Goal: Task Accomplishment & Management: Manage account settings

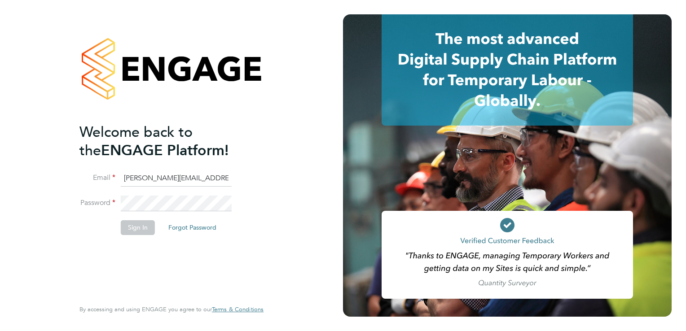
click at [579, 131] on div at bounding box center [507, 165] width 328 height 302
click at [172, 174] on input "[PERSON_NAME][EMAIL_ADDRESS][DOMAIN_NAME]" at bounding box center [176, 179] width 111 height 16
paste input "teon"
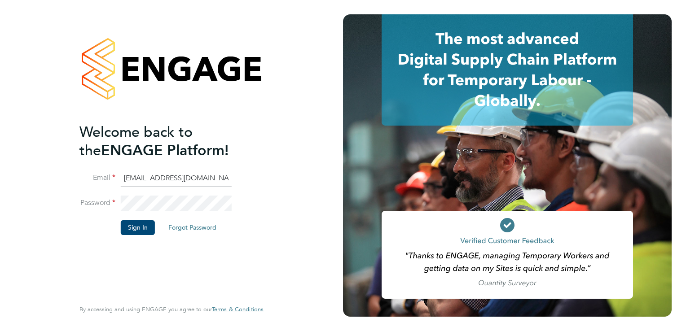
type input "[EMAIL_ADDRESS][DOMAIN_NAME]"
click at [400, 149] on div at bounding box center [507, 165] width 328 height 302
click at [131, 224] on button "Sign In" at bounding box center [138, 227] width 34 height 14
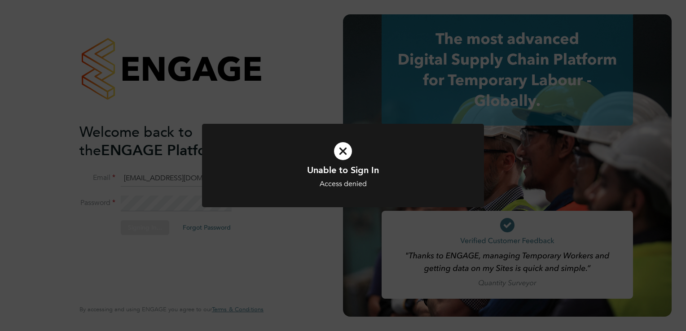
click at [339, 152] on icon at bounding box center [342, 151] width 233 height 35
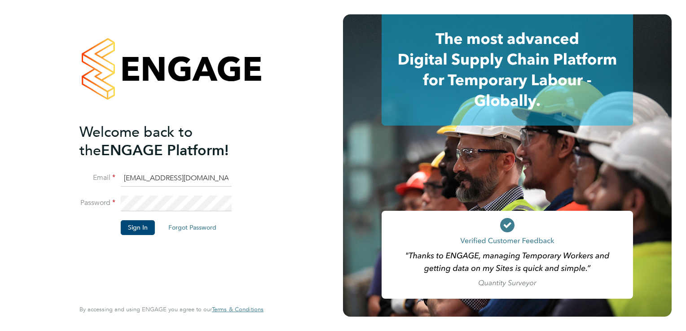
click at [395, 153] on div at bounding box center [507, 165] width 328 height 302
